Goal: Transaction & Acquisition: Download file/media

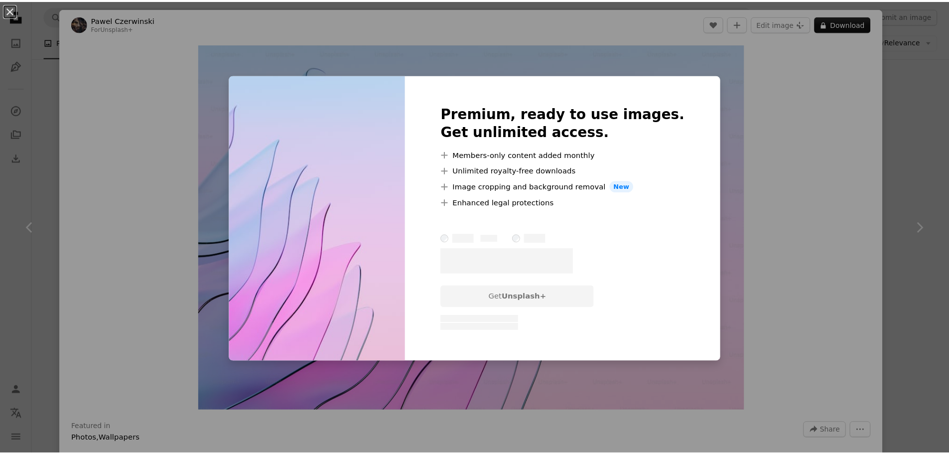
scroll to position [3589, 0]
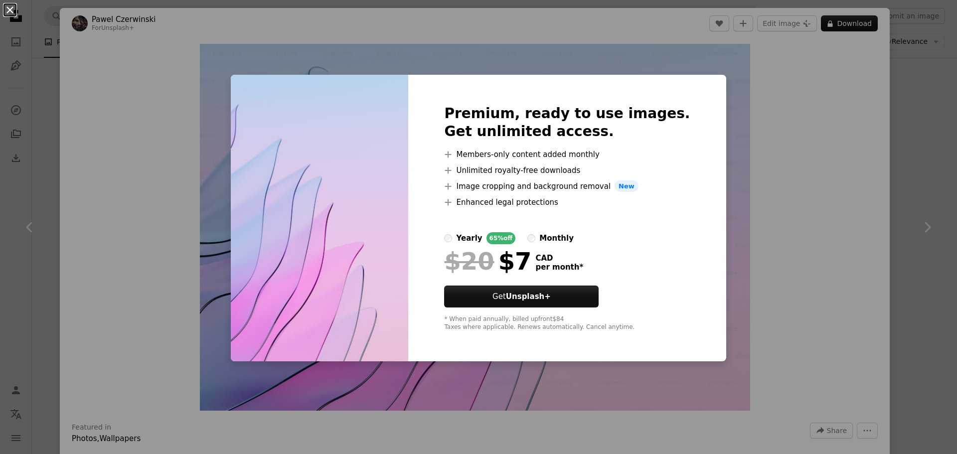
click at [11, 12] on button "An X shape" at bounding box center [10, 10] width 12 height 12
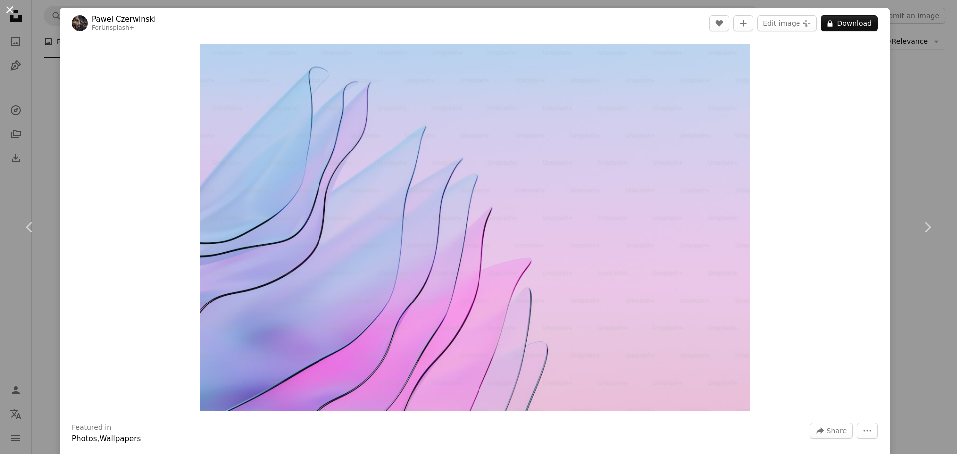
click at [6, 10] on button "An X shape" at bounding box center [10, 10] width 12 height 12
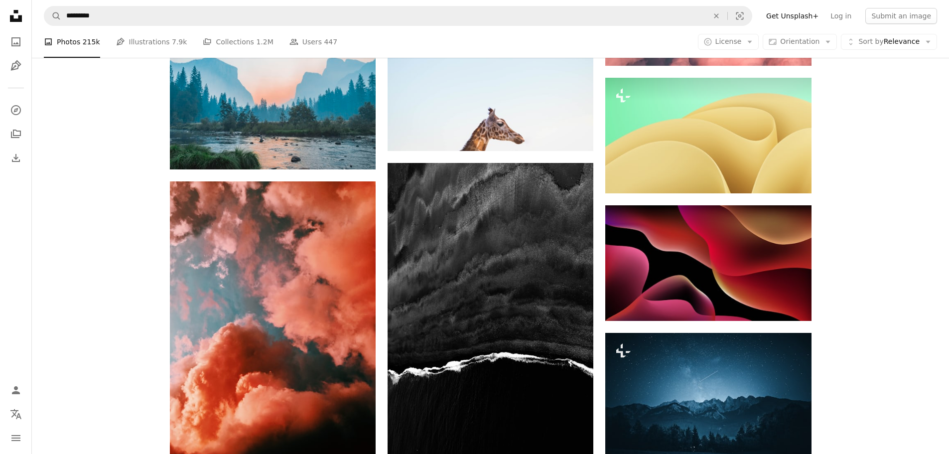
scroll to position [5981, 0]
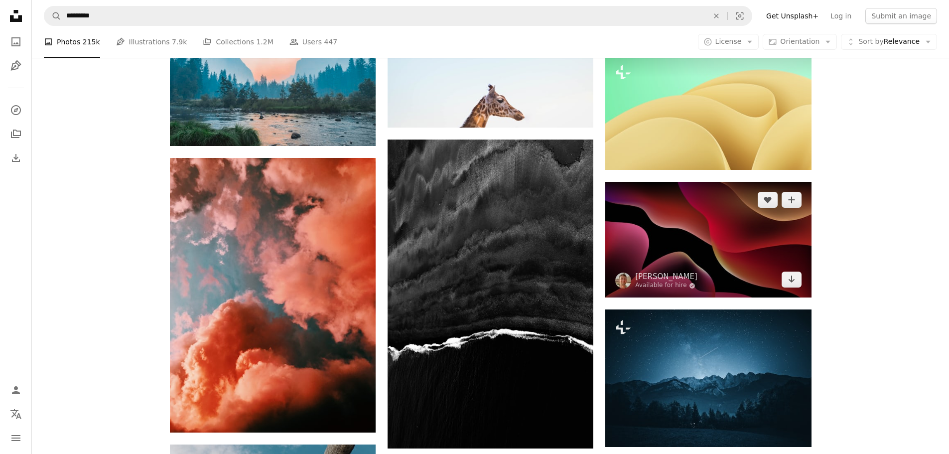
click at [735, 256] on img at bounding box center [709, 240] width 206 height 116
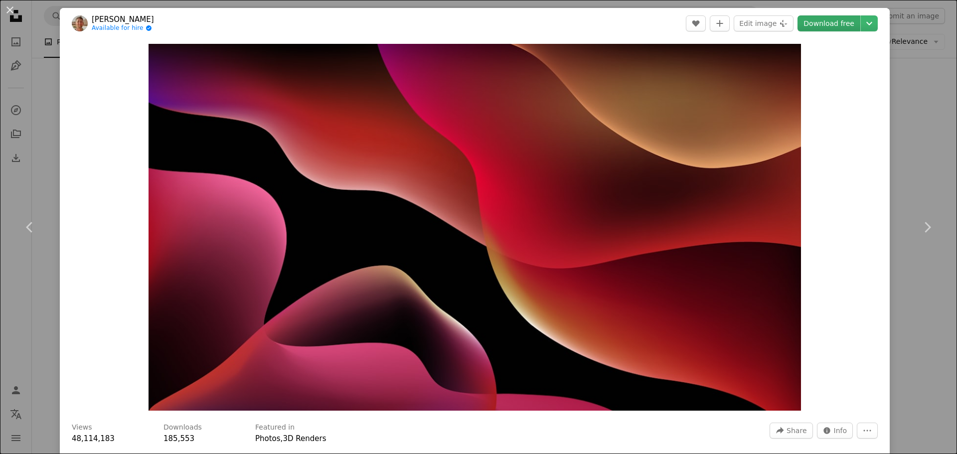
click at [838, 24] on link "Download free" at bounding box center [828, 23] width 63 height 16
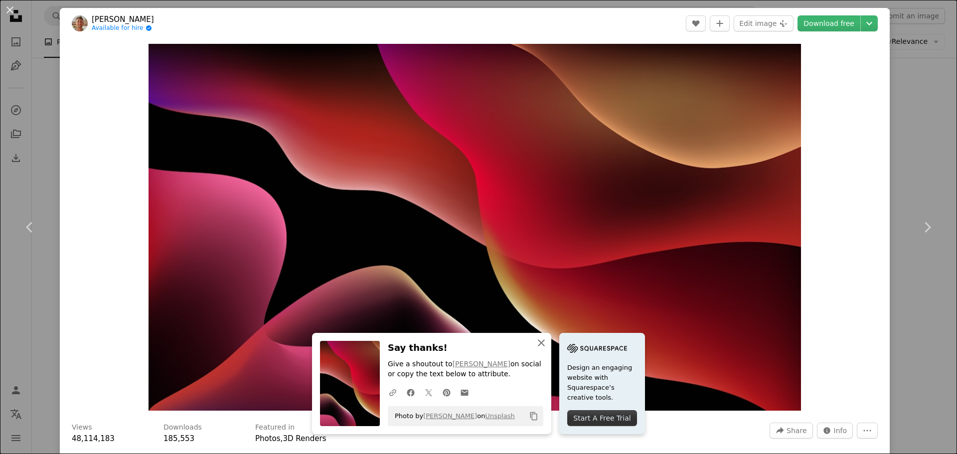
click at [540, 344] on icon "button" at bounding box center [541, 342] width 7 height 7
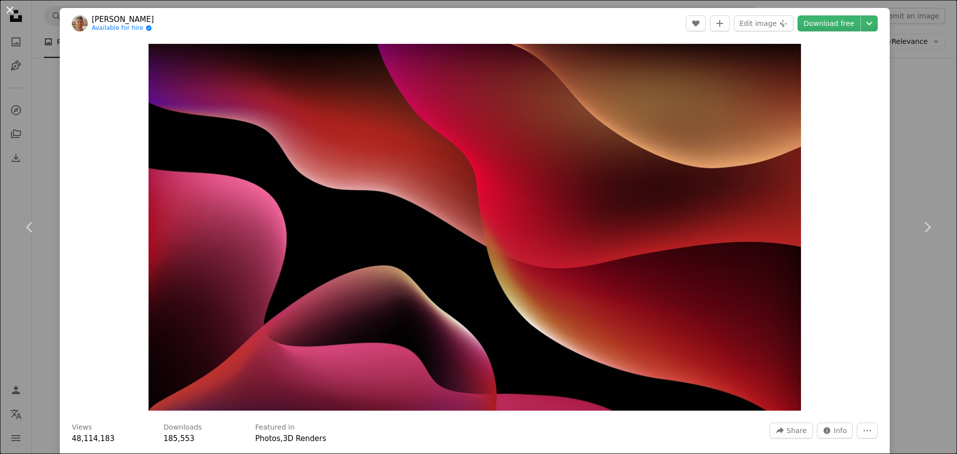
click at [8, 8] on button "An X shape" at bounding box center [10, 10] width 12 height 12
